Goal: Information Seeking & Learning: Learn about a topic

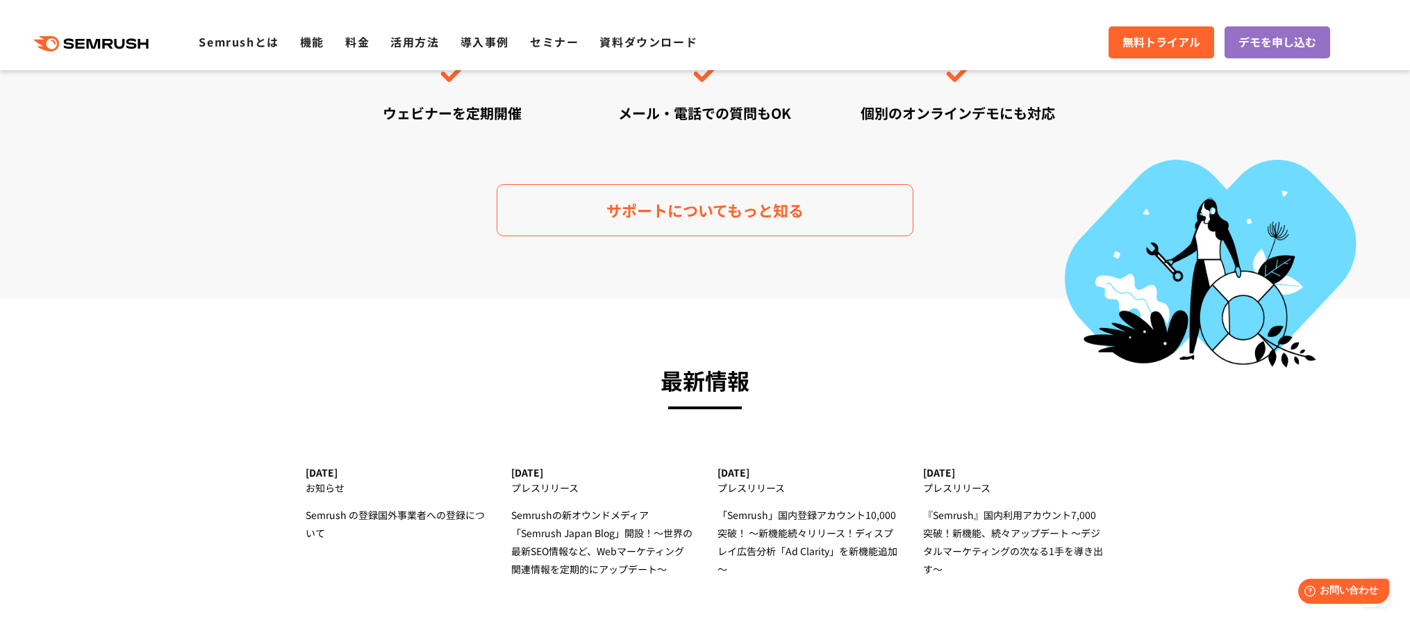
scroll to position [4248, 0]
